Goal: Understand process/instructions: Learn about a topic

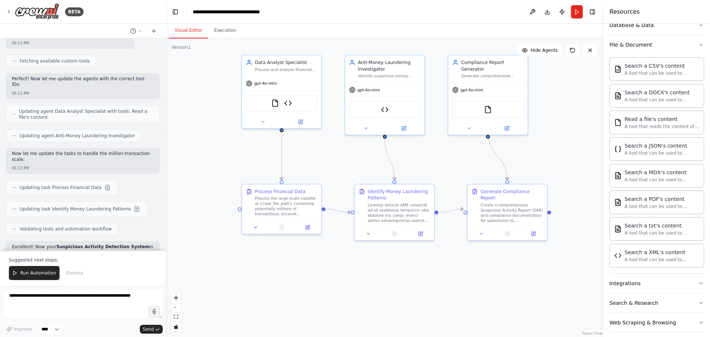
scroll to position [2323, 0]
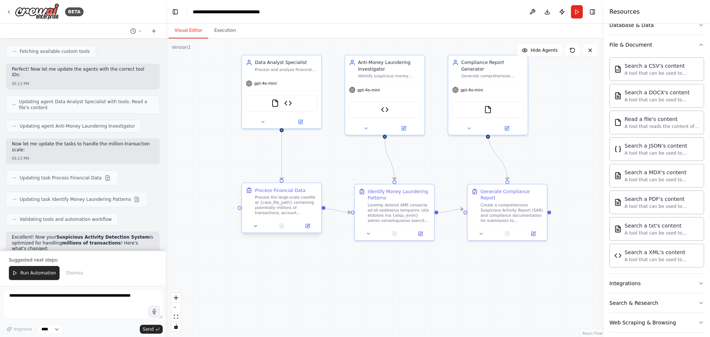
click at [297, 213] on div "Process the large-scale casefile at {case_file_path} containing potentially mil…" at bounding box center [286, 204] width 62 height 21
click at [309, 228] on icon at bounding box center [308, 226] width 4 height 4
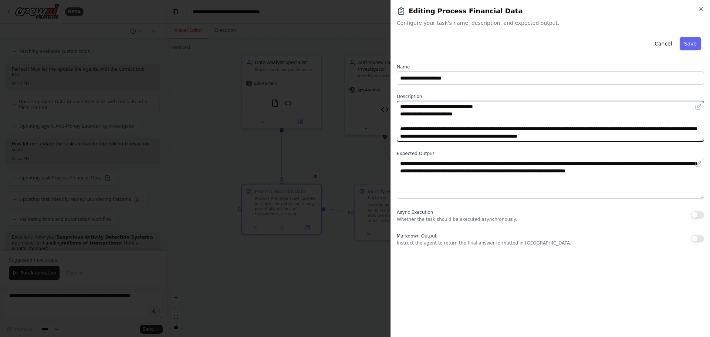
scroll to position [0, 0]
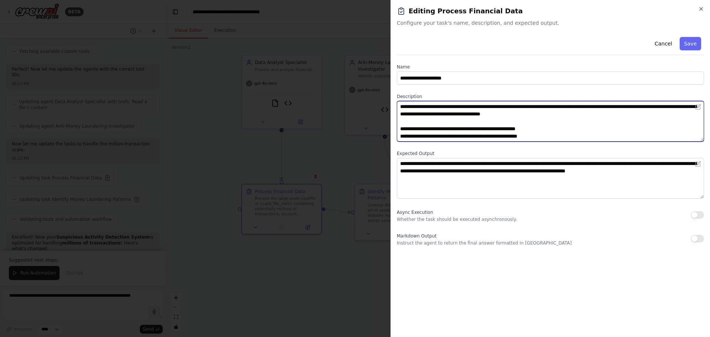
drag, startPoint x: 420, startPoint y: 106, endPoint x: 486, endPoint y: 81, distance: 70.9
click at [486, 81] on div "**********" at bounding box center [550, 140] width 307 height 212
drag, startPoint x: 474, startPoint y: 113, endPoint x: 539, endPoint y: 116, distance: 64.4
click at [539, 116] on textarea "**********" at bounding box center [550, 121] width 307 height 41
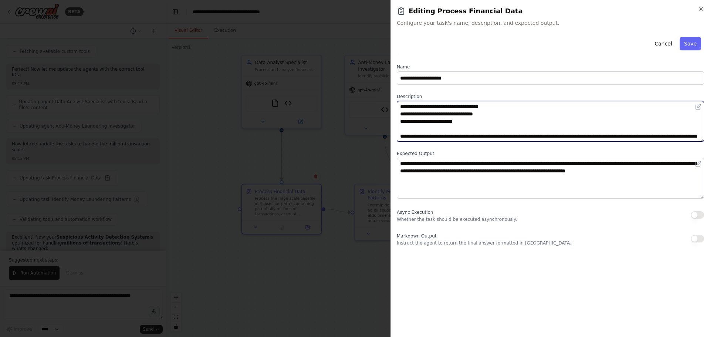
scroll to position [37, 0]
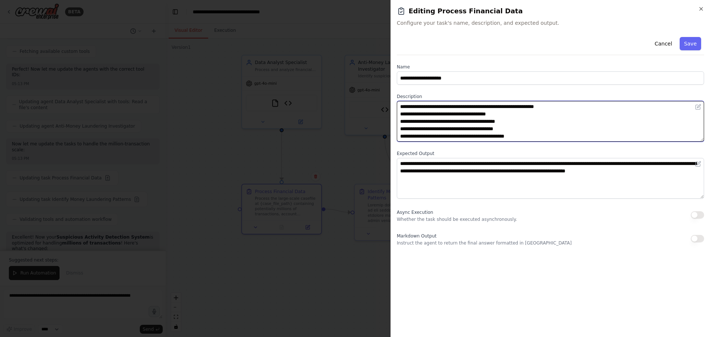
drag, startPoint x: 410, startPoint y: 125, endPoint x: 544, endPoint y: 134, distance: 134.1
click at [544, 134] on textarea "**********" at bounding box center [550, 121] width 307 height 41
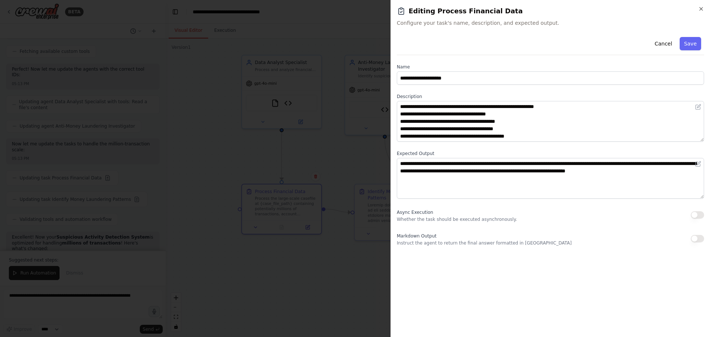
click at [303, 313] on div at bounding box center [355, 168] width 710 height 337
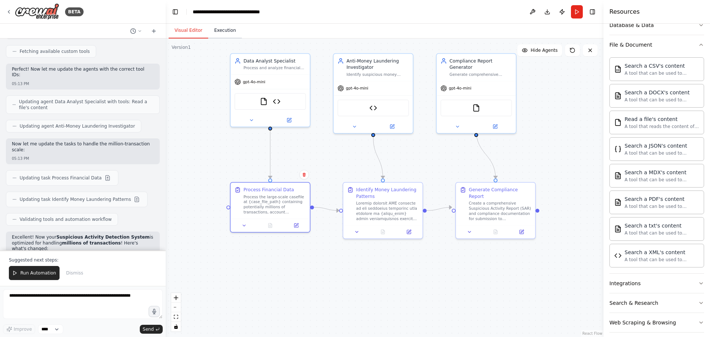
click at [228, 38] on button "Execution" at bounding box center [225, 31] width 34 height 16
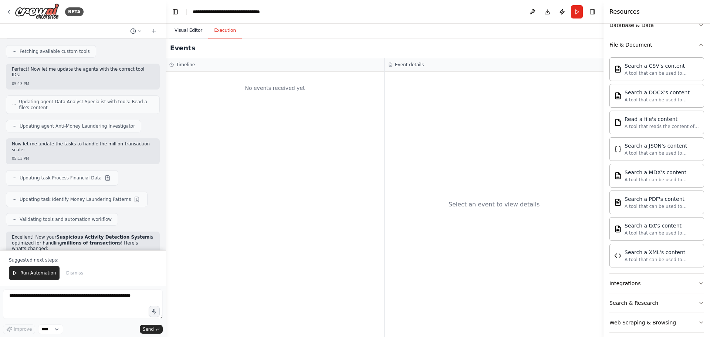
click at [182, 36] on button "Visual Editor" at bounding box center [189, 31] width 40 height 16
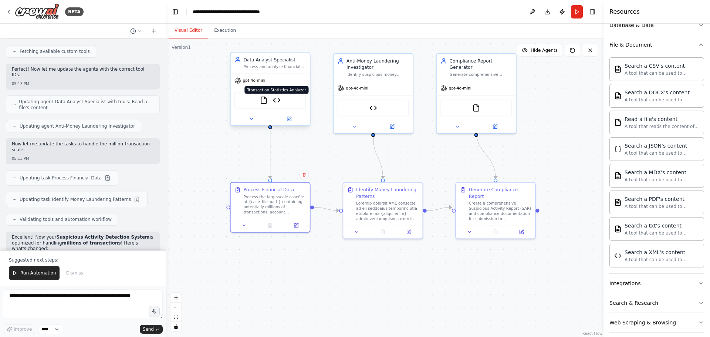
click at [276, 104] on img at bounding box center [277, 100] width 8 height 8
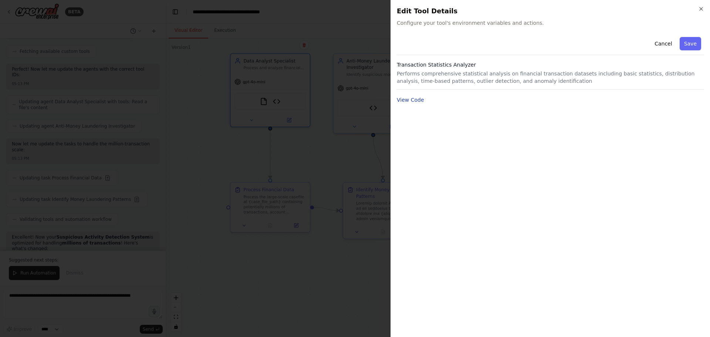
click at [411, 101] on button "View Code" at bounding box center [410, 99] width 27 height 7
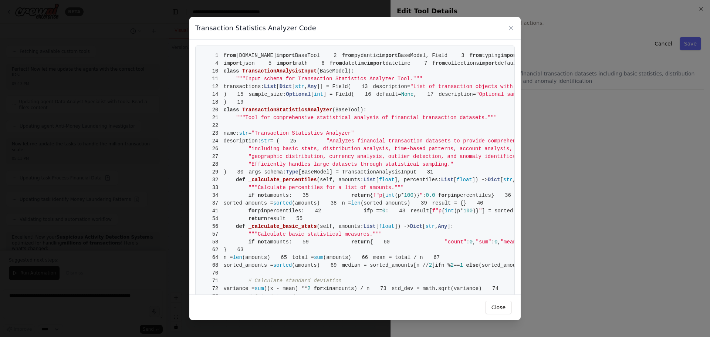
drag, startPoint x: 250, startPoint y: 128, endPoint x: 349, endPoint y: 161, distance: 104.3
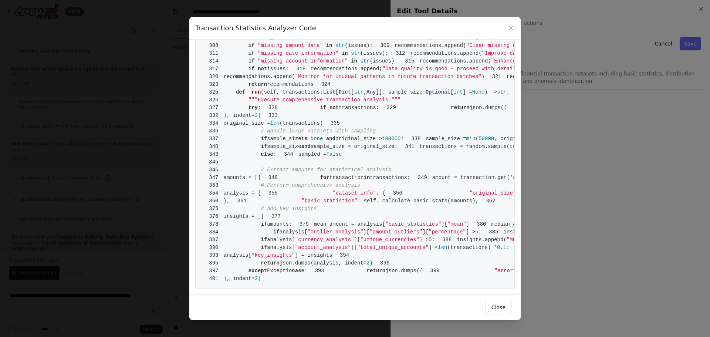
scroll to position [0, 0]
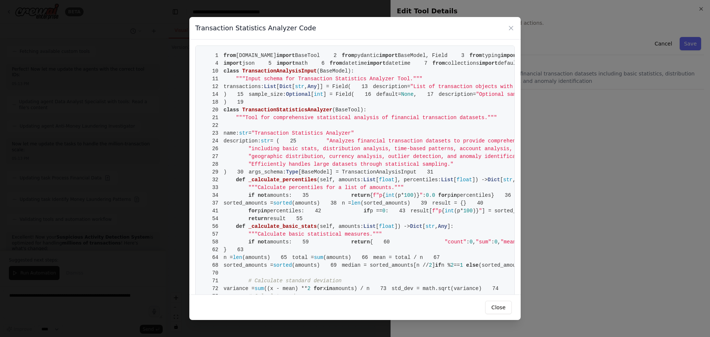
click at [476, 97] on span ""Optional sample size for large datasets (if None, will auto-sample for dataset…" at bounding box center [612, 94] width 273 height 6
click at [512, 26] on icon at bounding box center [510, 27] width 7 height 7
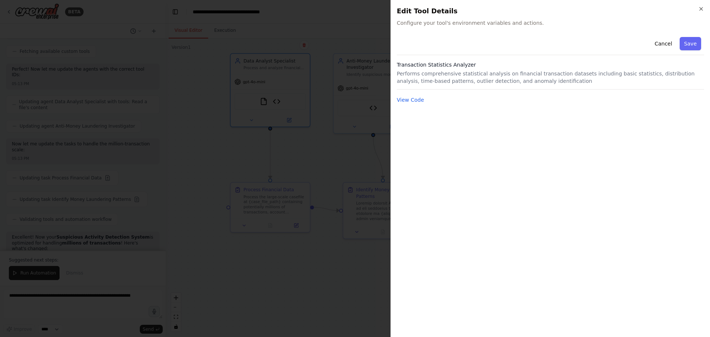
click at [272, 78] on div at bounding box center [355, 168] width 710 height 337
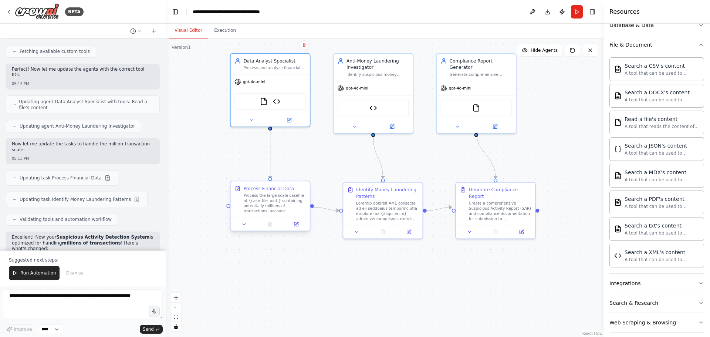
click at [274, 214] on div "Process the large-scale casefile at {case_file_path} containing potentially mil…" at bounding box center [274, 203] width 62 height 21
click at [299, 228] on button at bounding box center [296, 224] width 22 height 8
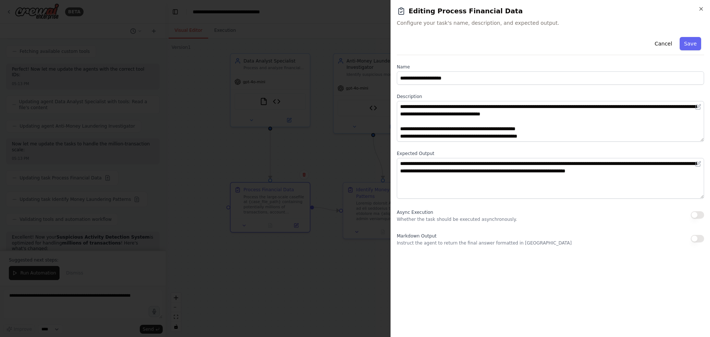
scroll to position [81, 0]
